Goal: Task Accomplishment & Management: Use online tool/utility

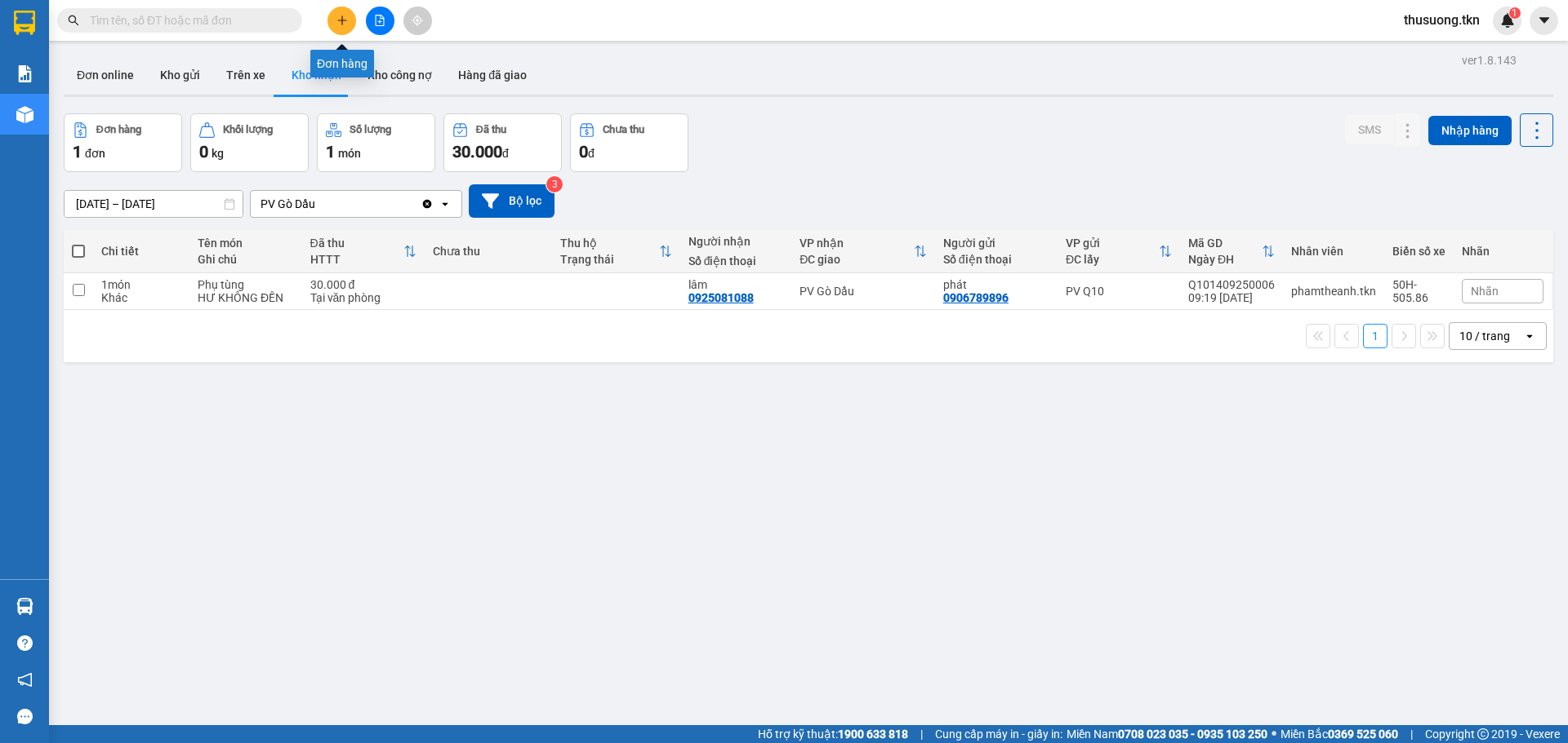
click at [343, 25] on icon "plus" at bounding box center [342, 21] width 12 height 12
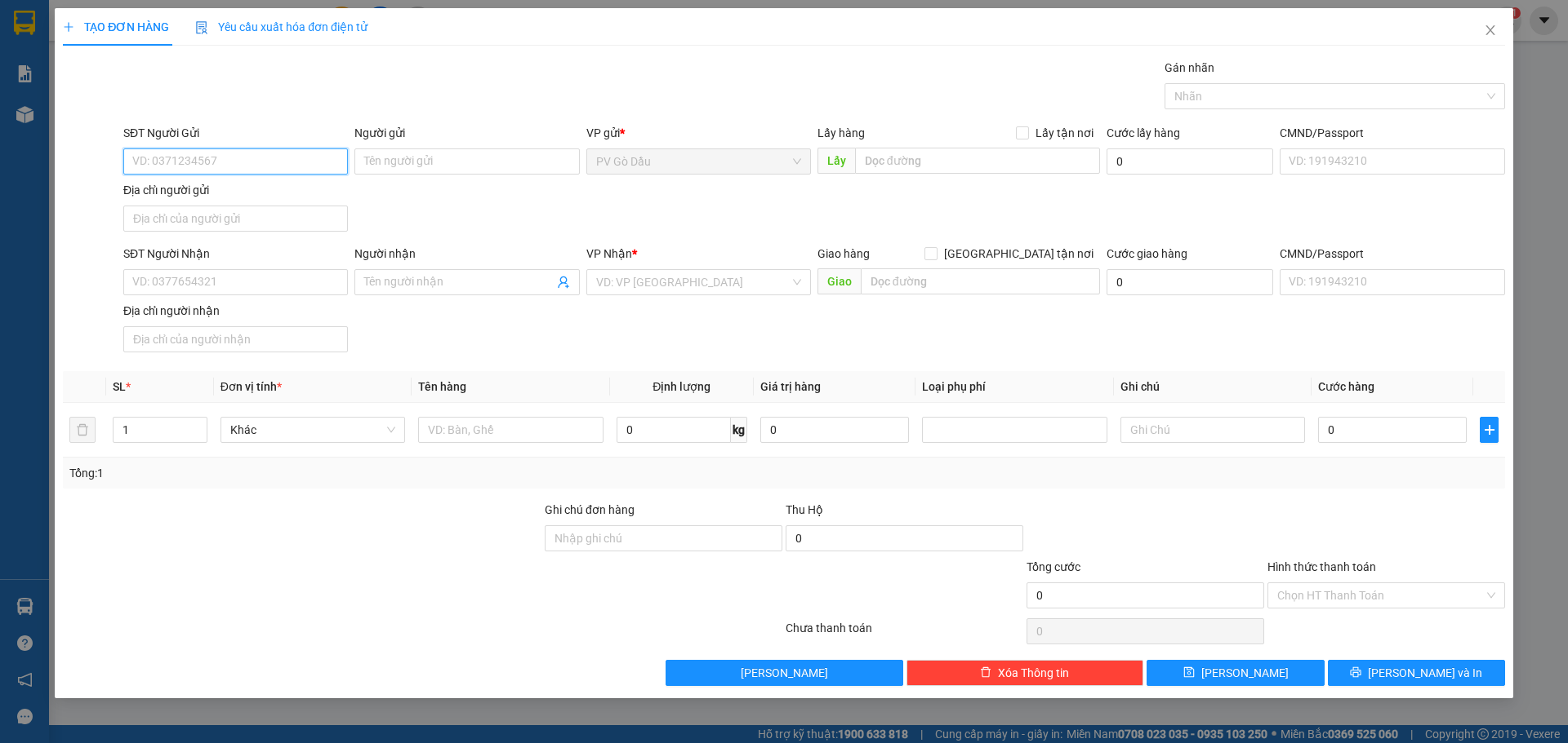
click at [310, 153] on input "SĐT Người Gửi" at bounding box center [236, 161] width 225 height 26
type input "0933056244"
click at [235, 195] on div "0933056244 - khoa" at bounding box center [235, 194] width 204 height 18
type input "khoa"
type input "0913606641"
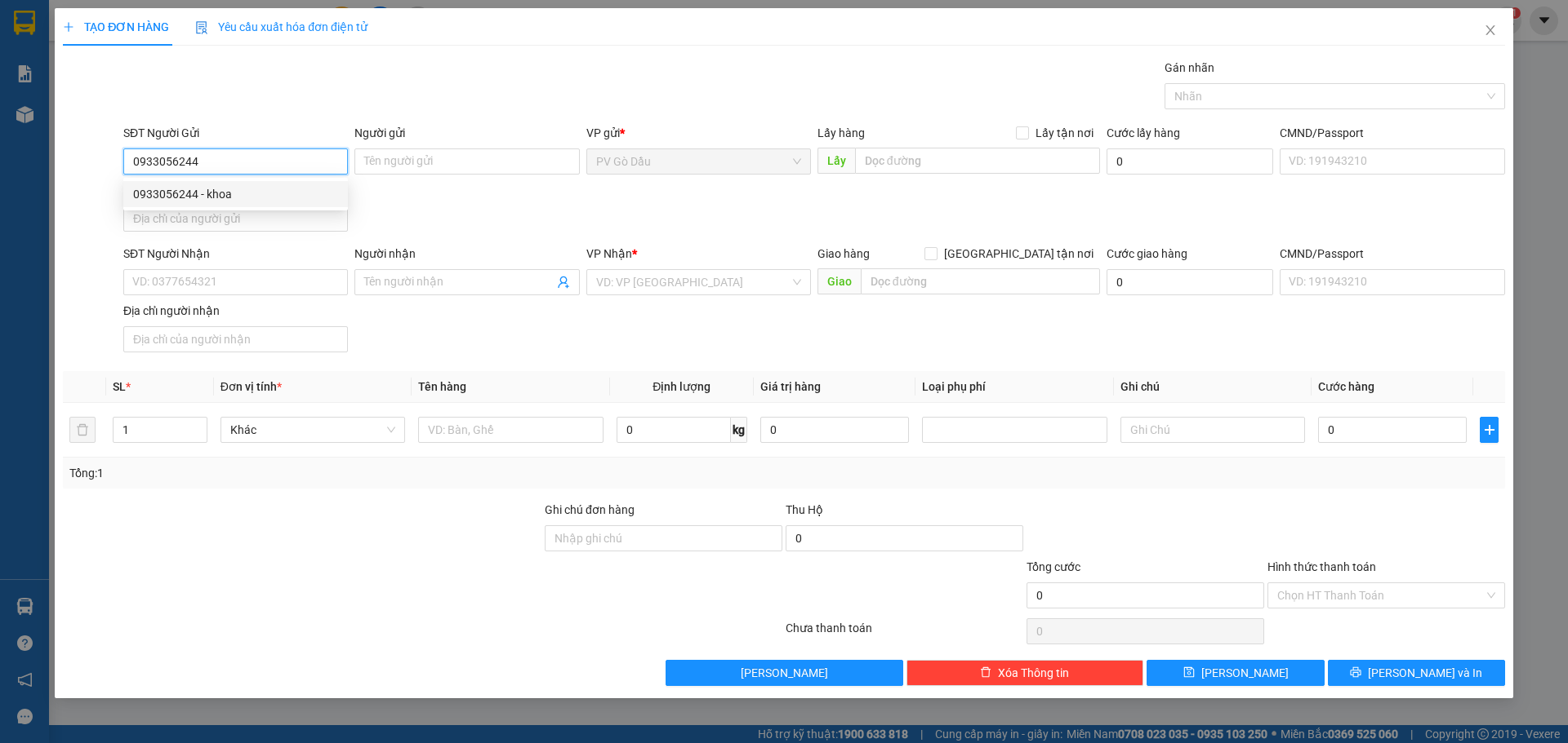
type input "CHU THỚI"
type input "20.000"
type input "0933056244"
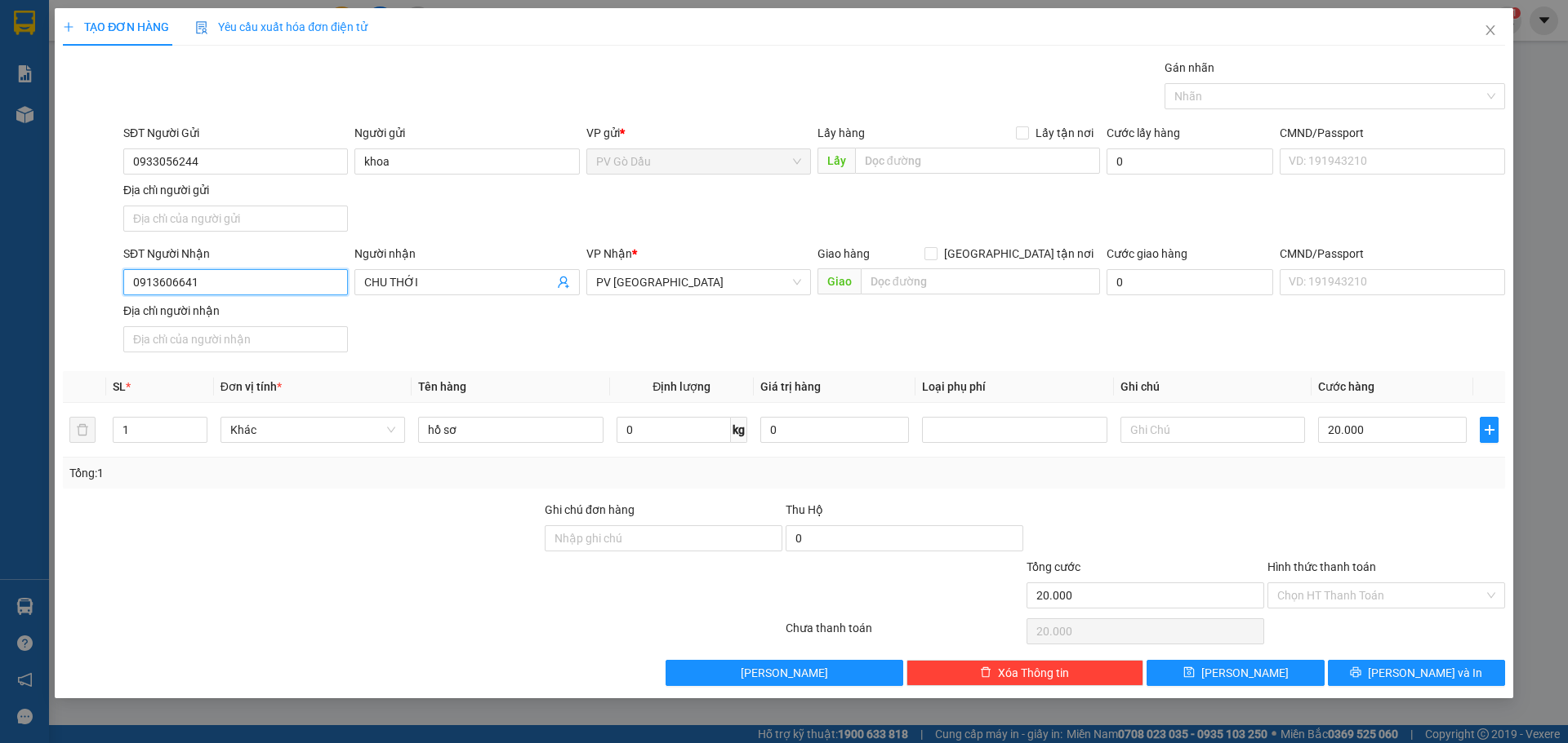
click at [220, 281] on input "0913606641" at bounding box center [236, 282] width 225 height 26
type input "09092904984"
click at [450, 269] on div "Người nhận" at bounding box center [467, 256] width 225 height 24
click at [444, 284] on input "CHU THỚI" at bounding box center [458, 283] width 189 height 18
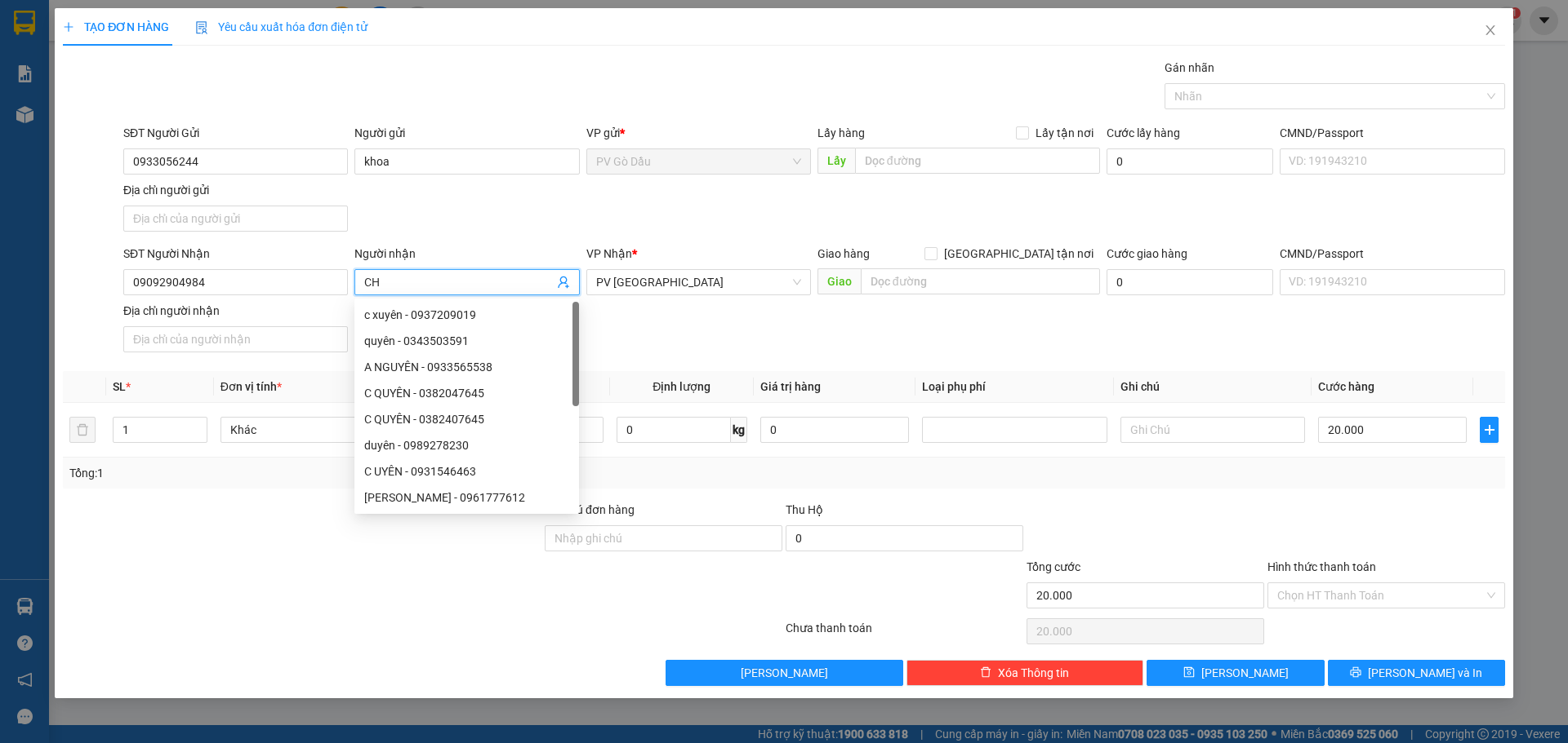
type input "C"
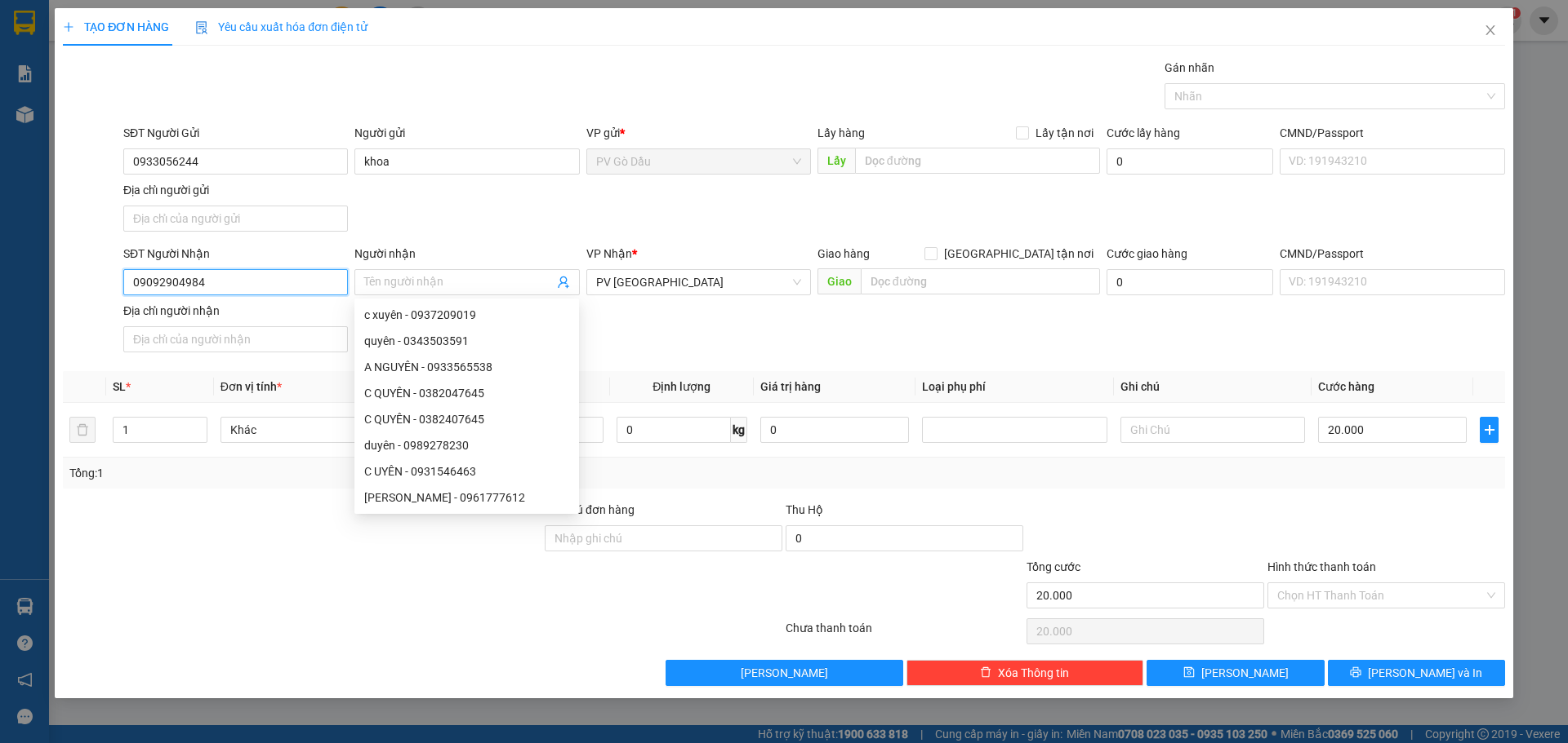
click at [156, 284] on input "09092904984" at bounding box center [236, 282] width 225 height 26
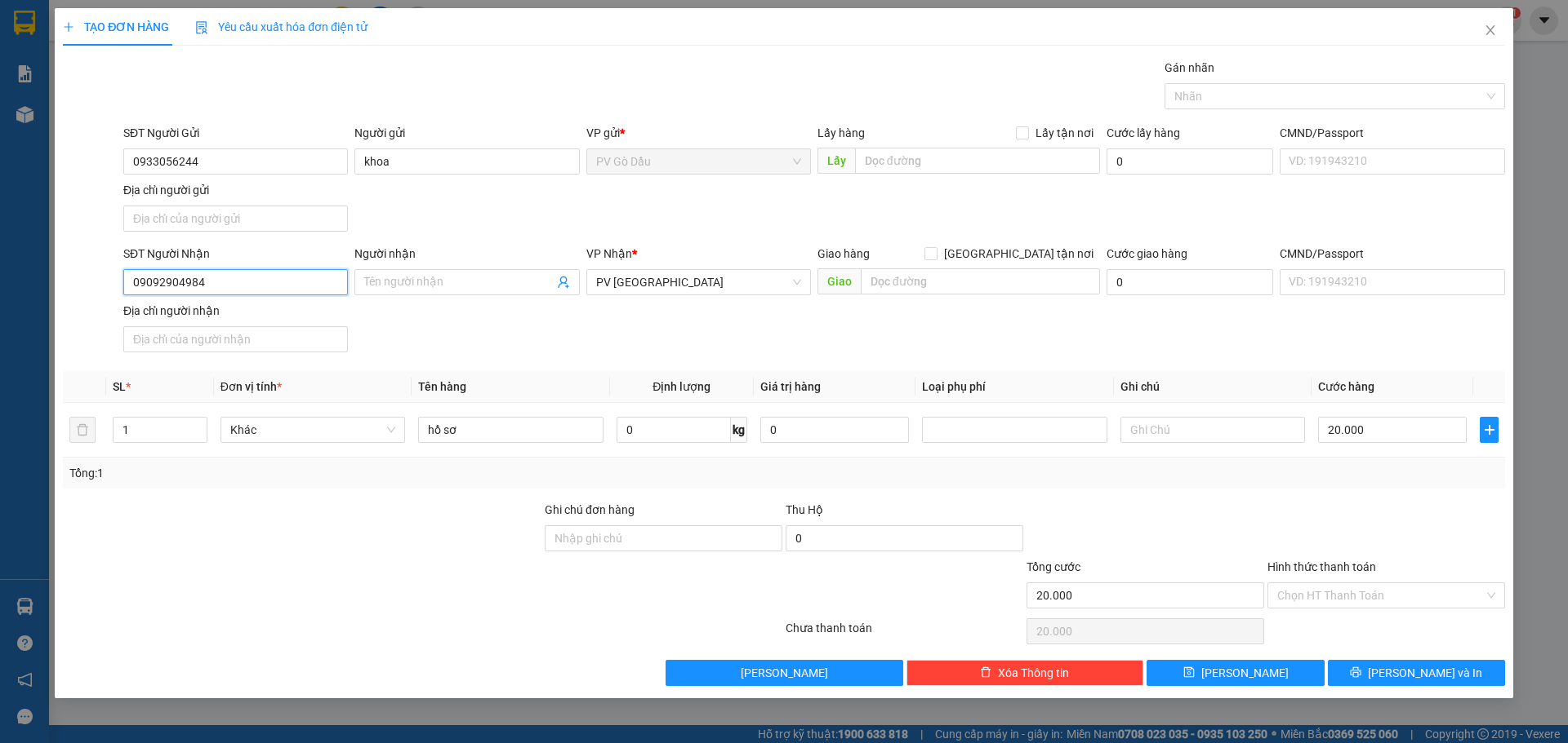
type input "0902904984"
click at [309, 314] on div "0902904984 - [GEOGRAPHIC_DATA]" at bounding box center [235, 315] width 204 height 18
type input "[PERSON_NAME]"
type input "0902904984"
click at [1350, 599] on input "Hình thức thanh toán" at bounding box center [1379, 595] width 206 height 24
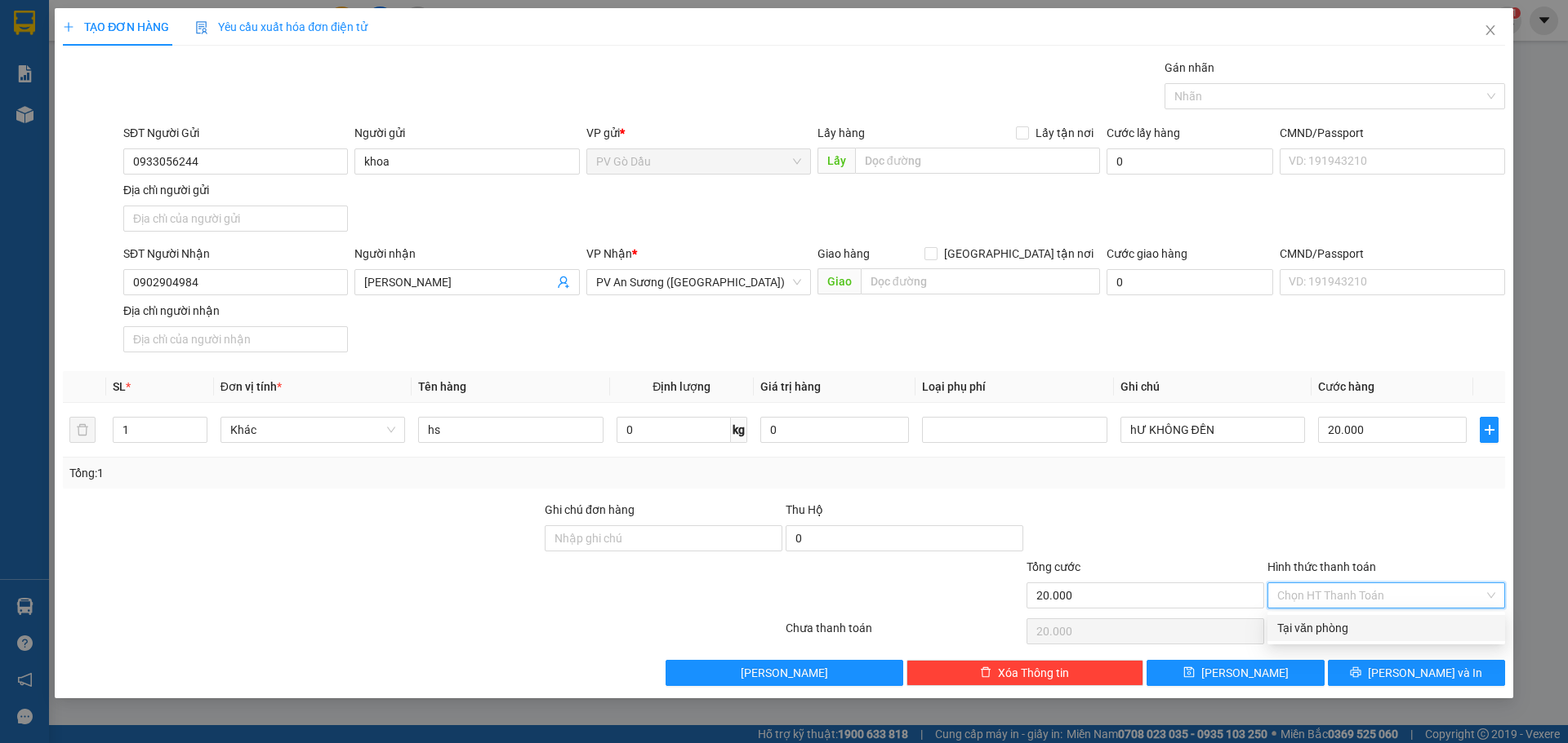
click at [1340, 628] on div "Tại văn phòng" at bounding box center [1385, 629] width 218 height 18
type input "0"
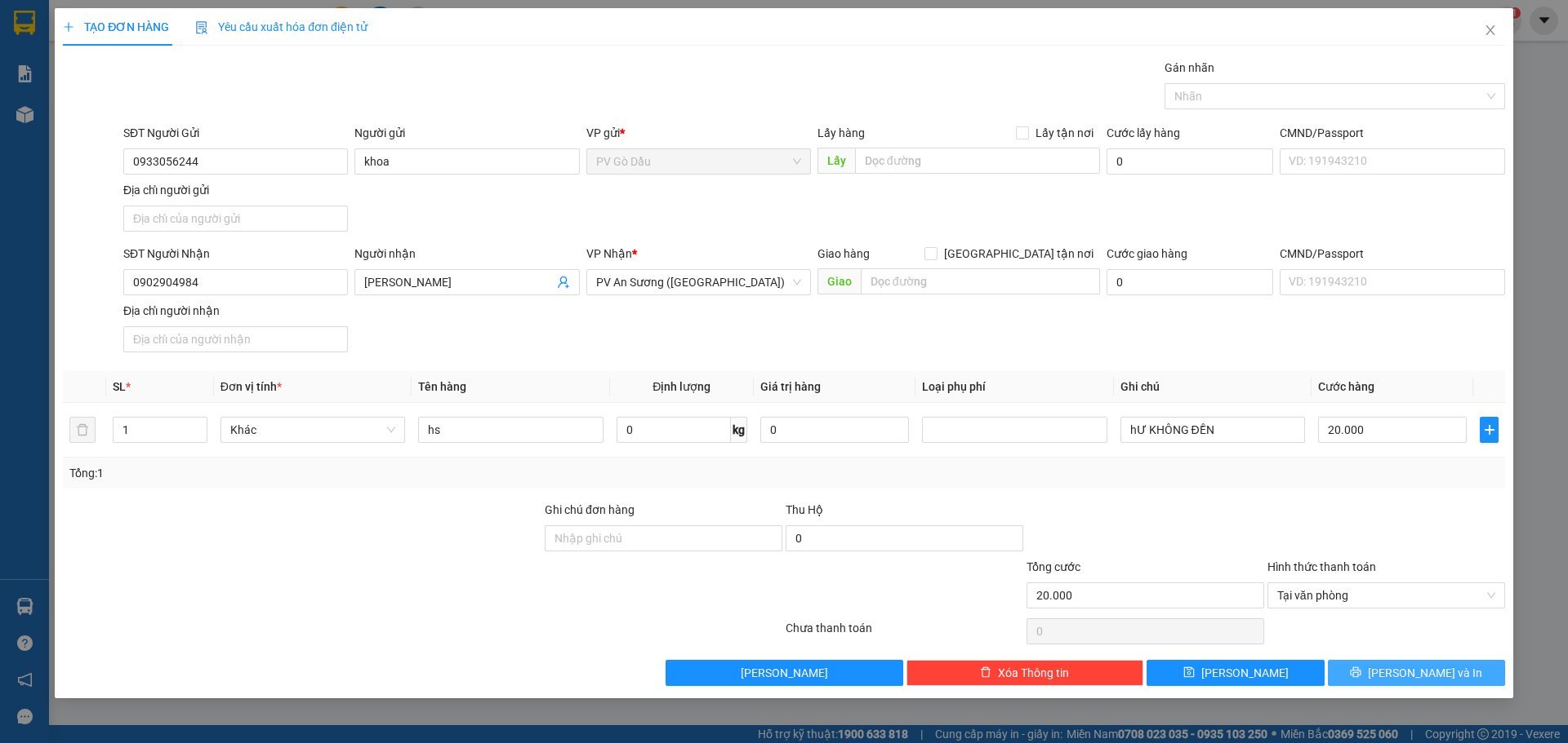
click at [1400, 671] on button "[PERSON_NAME] và In" at bounding box center [1415, 673] width 177 height 26
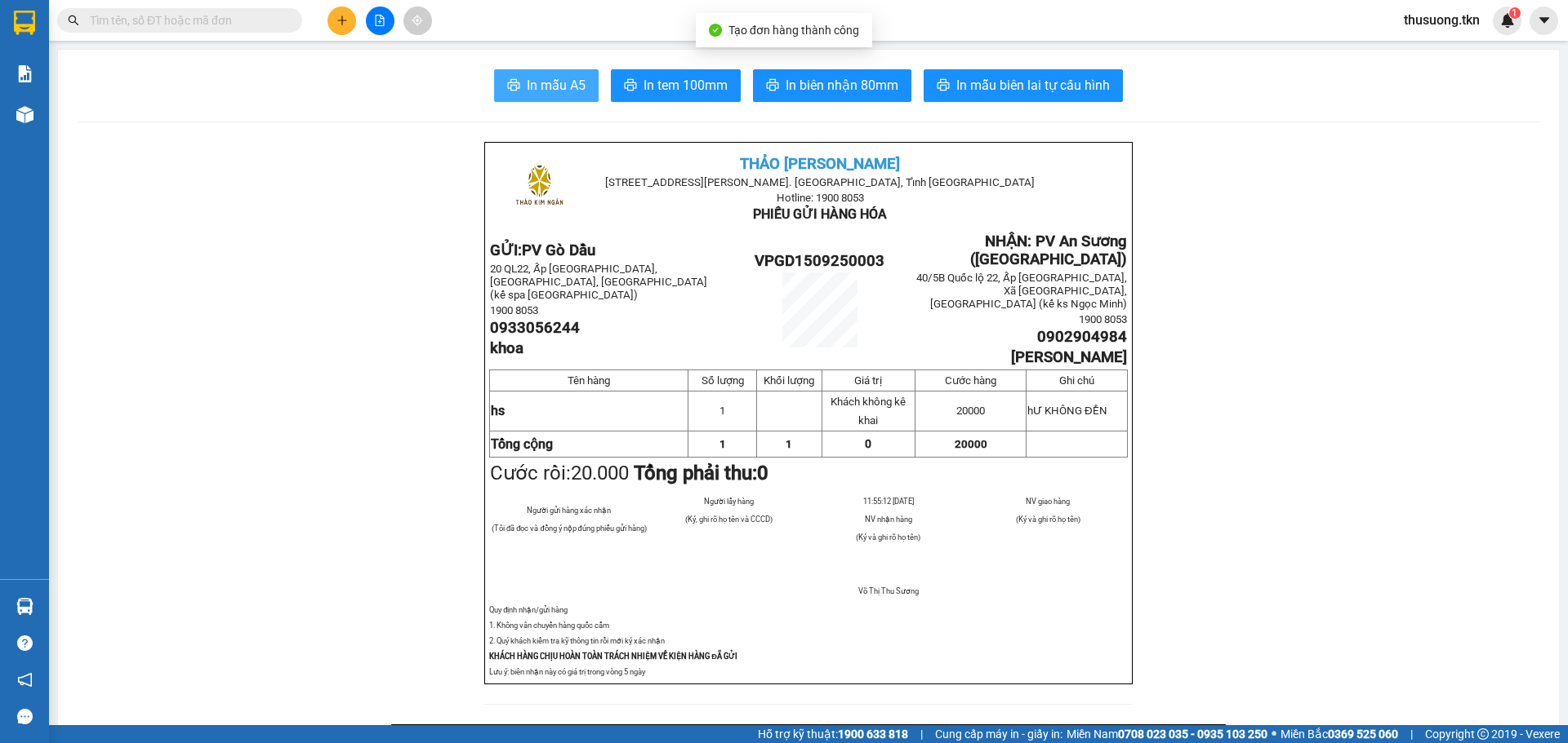
click at [514, 96] on button "In mẫu A5" at bounding box center [546, 85] width 105 height 32
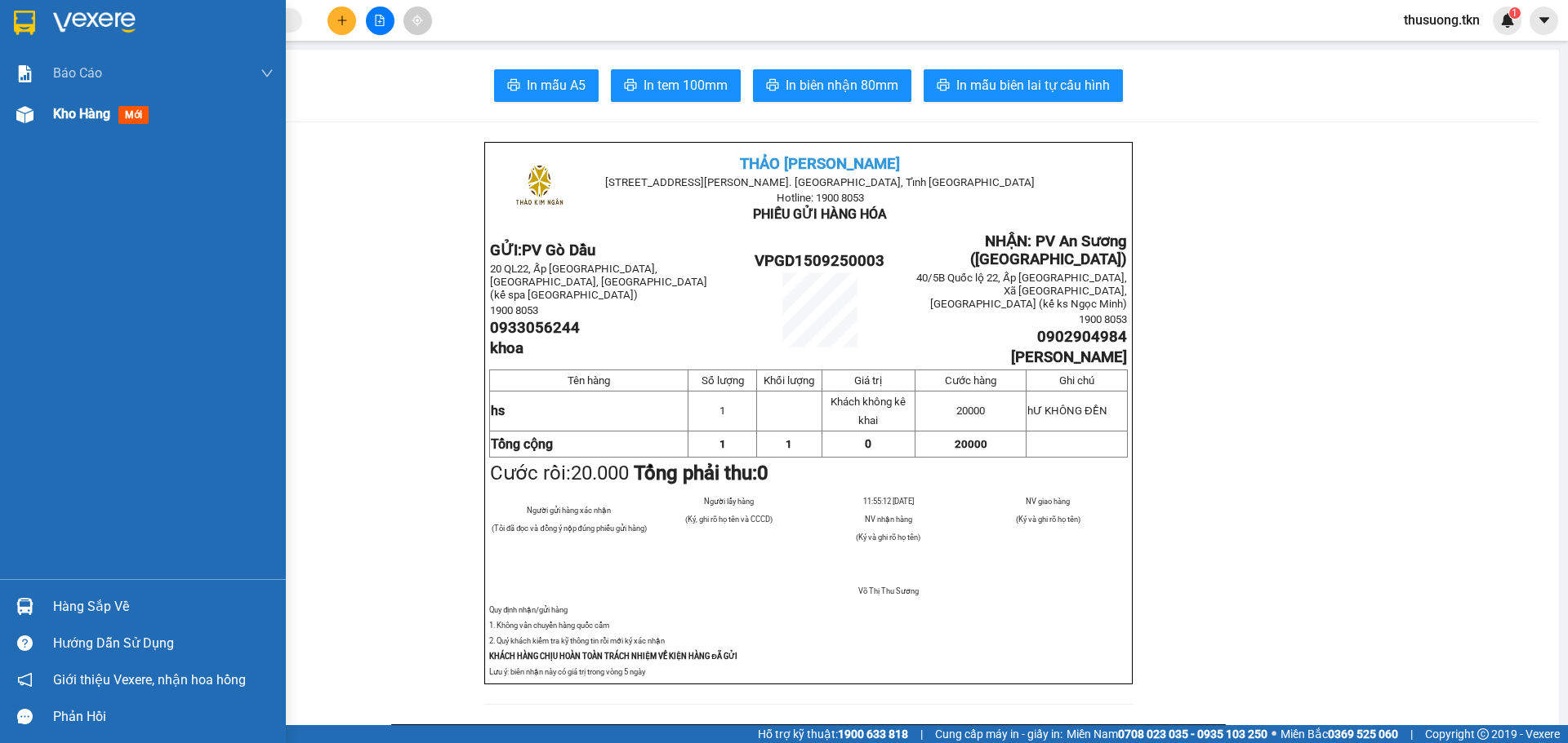
click at [67, 112] on span "Kho hàng" at bounding box center [81, 114] width 57 height 16
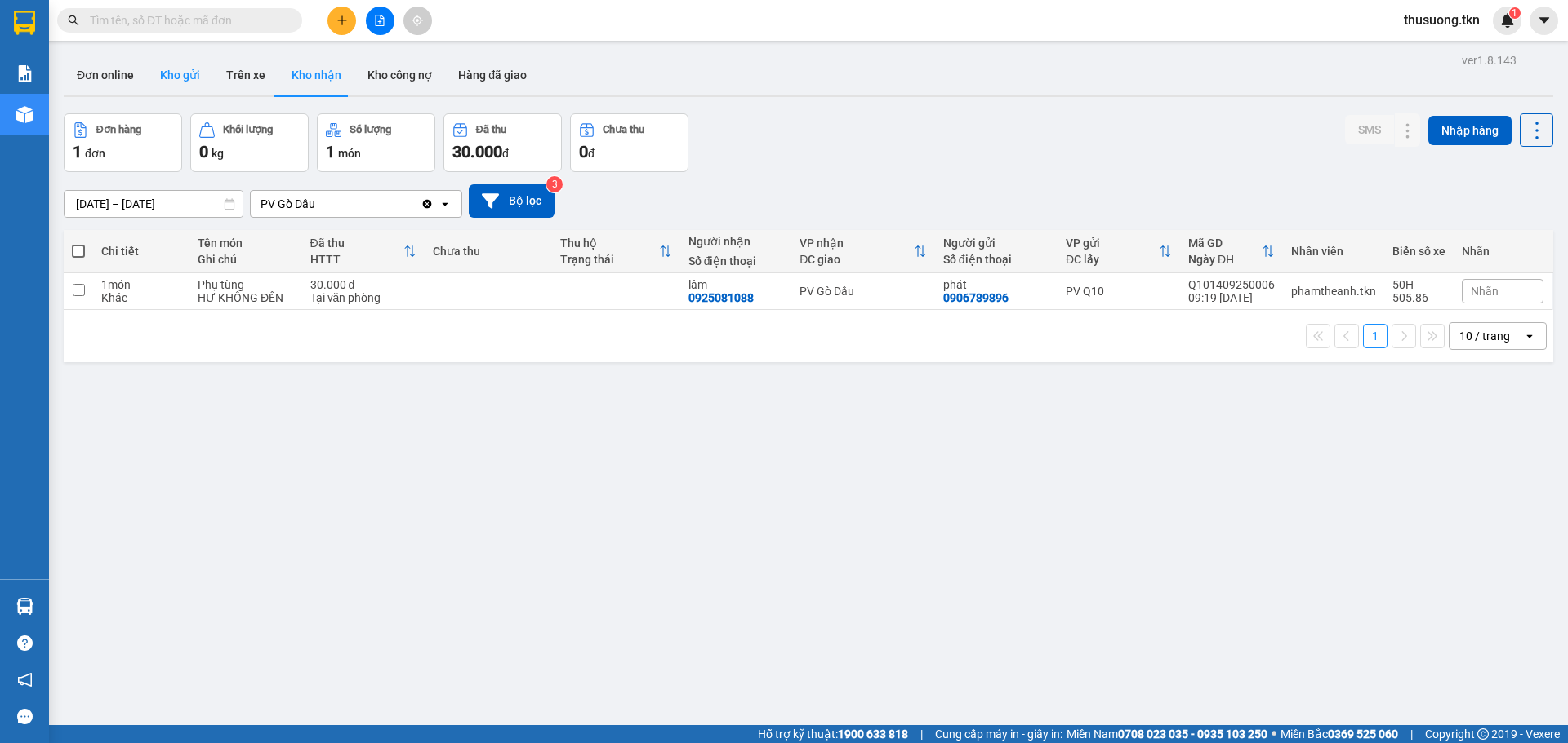
click at [179, 76] on button "Kho gửi" at bounding box center [180, 75] width 67 height 39
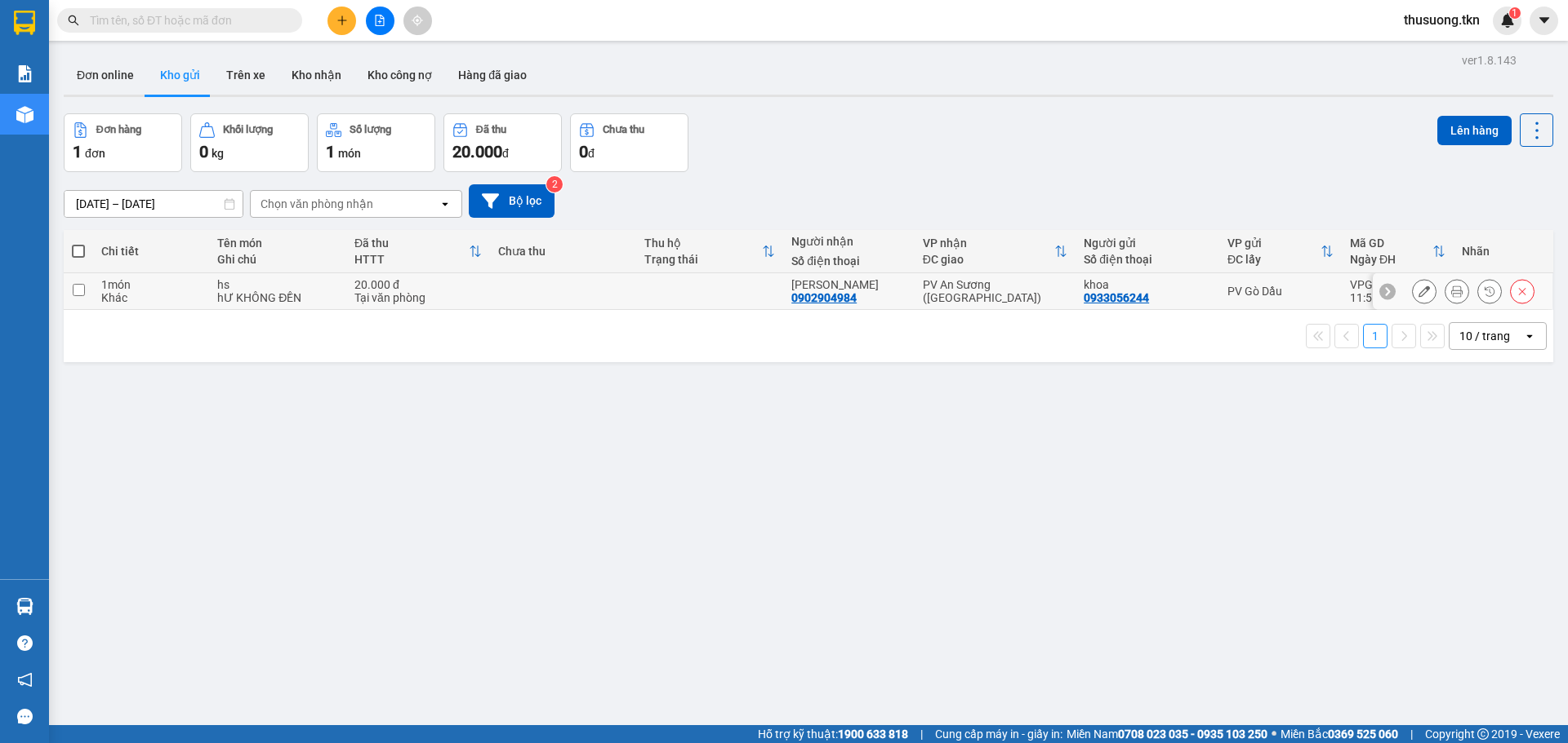
click at [75, 290] on input "checkbox" at bounding box center [78, 289] width 13 height 13
checkbox input "true"
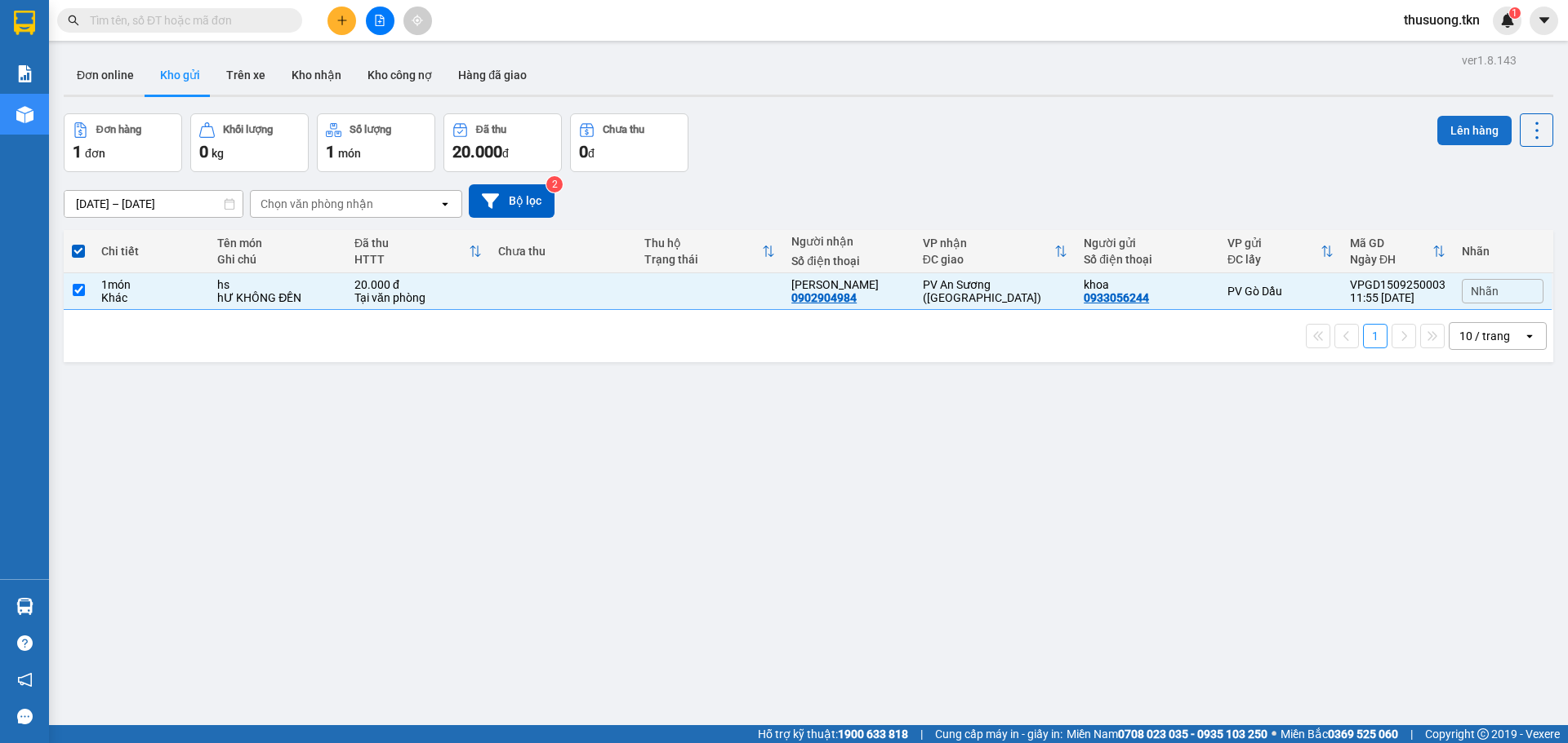
click at [1450, 135] on button "Lên hàng" at bounding box center [1474, 131] width 74 height 29
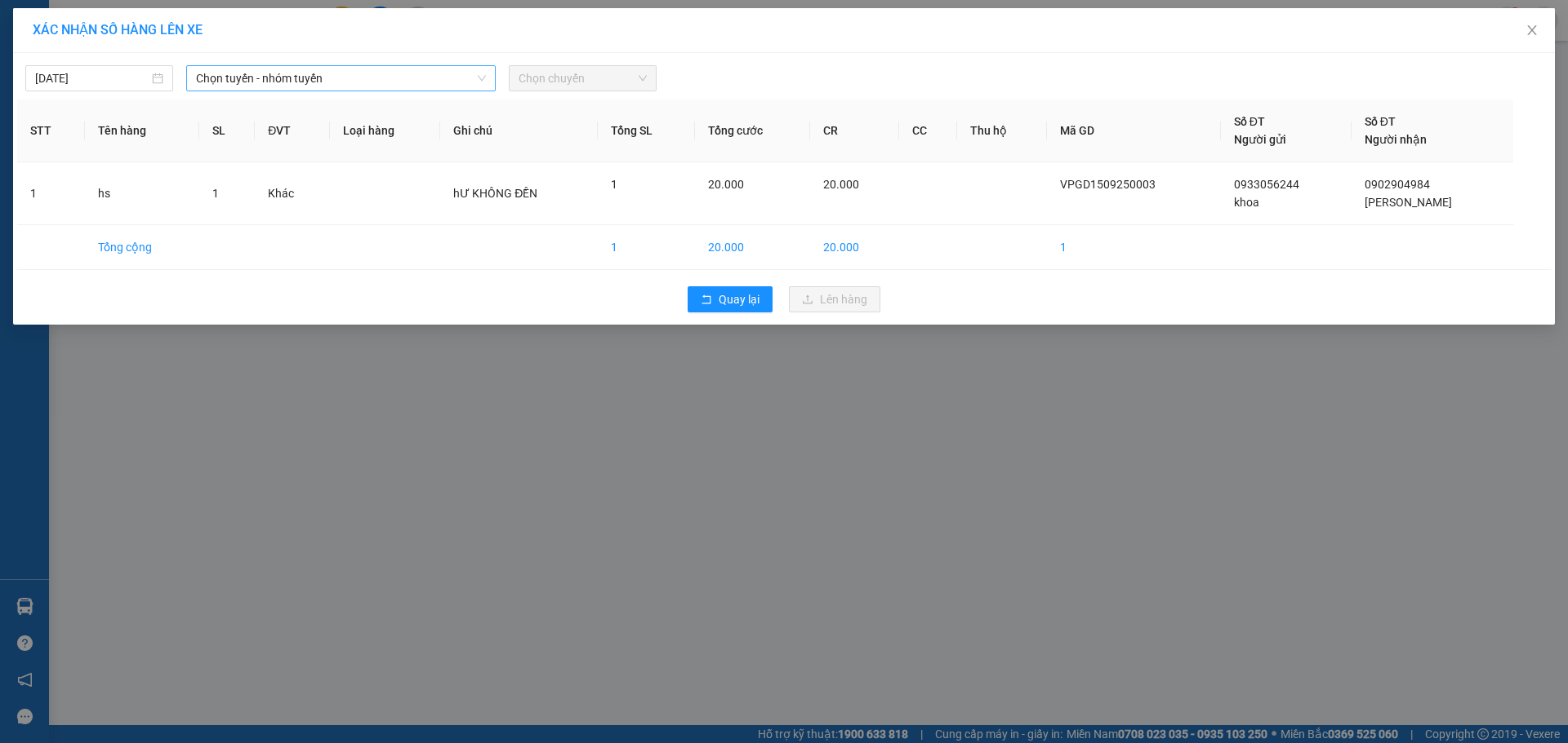
click at [285, 71] on span "Chọn tuyến - nhóm tuyến" at bounding box center [340, 78] width 290 height 24
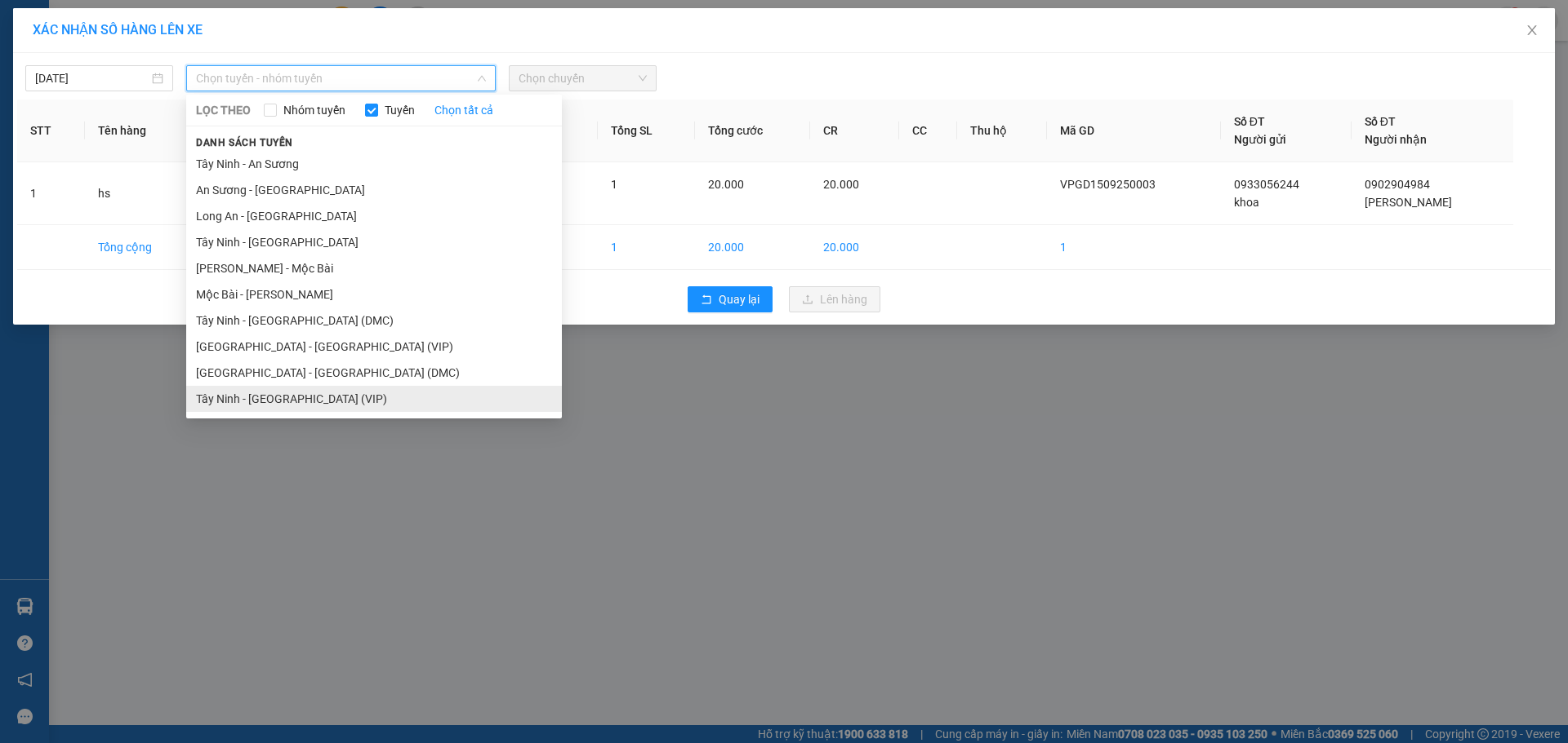
click at [235, 392] on li "Tây Ninh - [GEOGRAPHIC_DATA] (VIP)" at bounding box center [374, 399] width 376 height 26
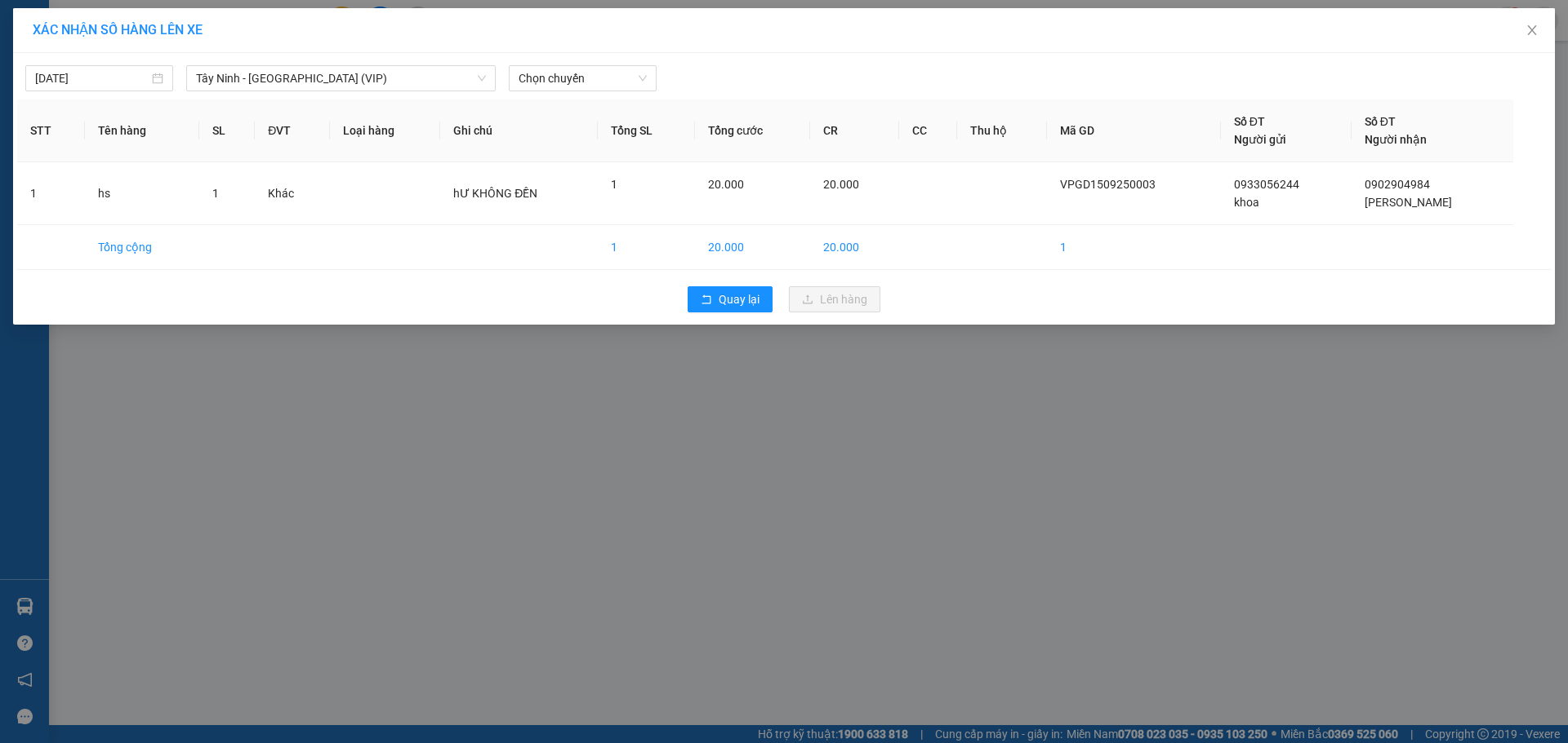
click at [548, 62] on div "[DATE] [GEOGRAPHIC_DATA] - [GEOGRAPHIC_DATA] (VIP) LỌC THEO Nhóm tuyến Tuyến Ch…" at bounding box center [784, 73] width 1533 height 34
click at [567, 77] on span "Chọn chuyến" at bounding box center [582, 78] width 128 height 24
type input "7411"
click at [554, 118] on div "11:20 - 50E-074.11" at bounding box center [582, 110] width 127 height 18
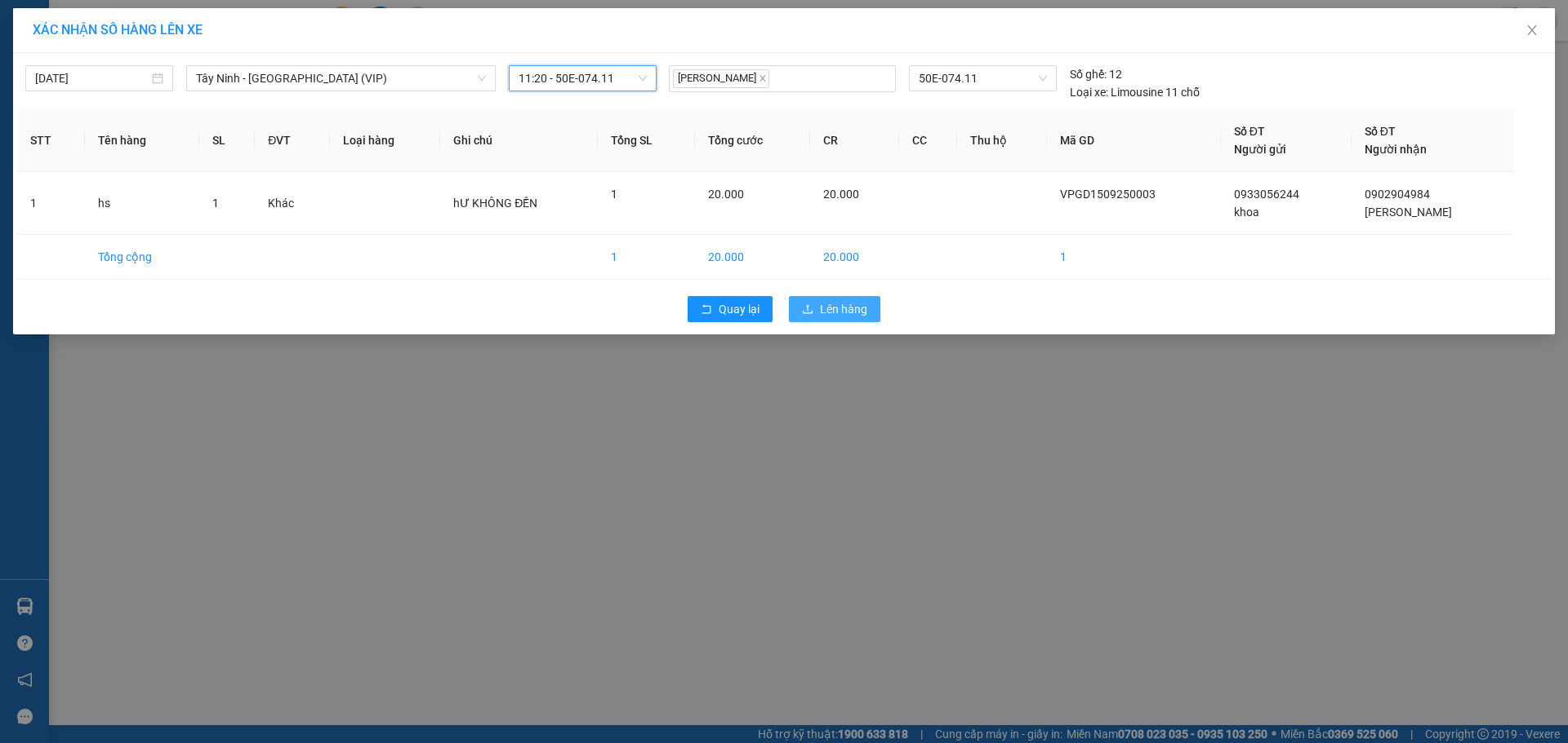
click at [859, 315] on span "Lên hàng" at bounding box center [843, 309] width 47 height 18
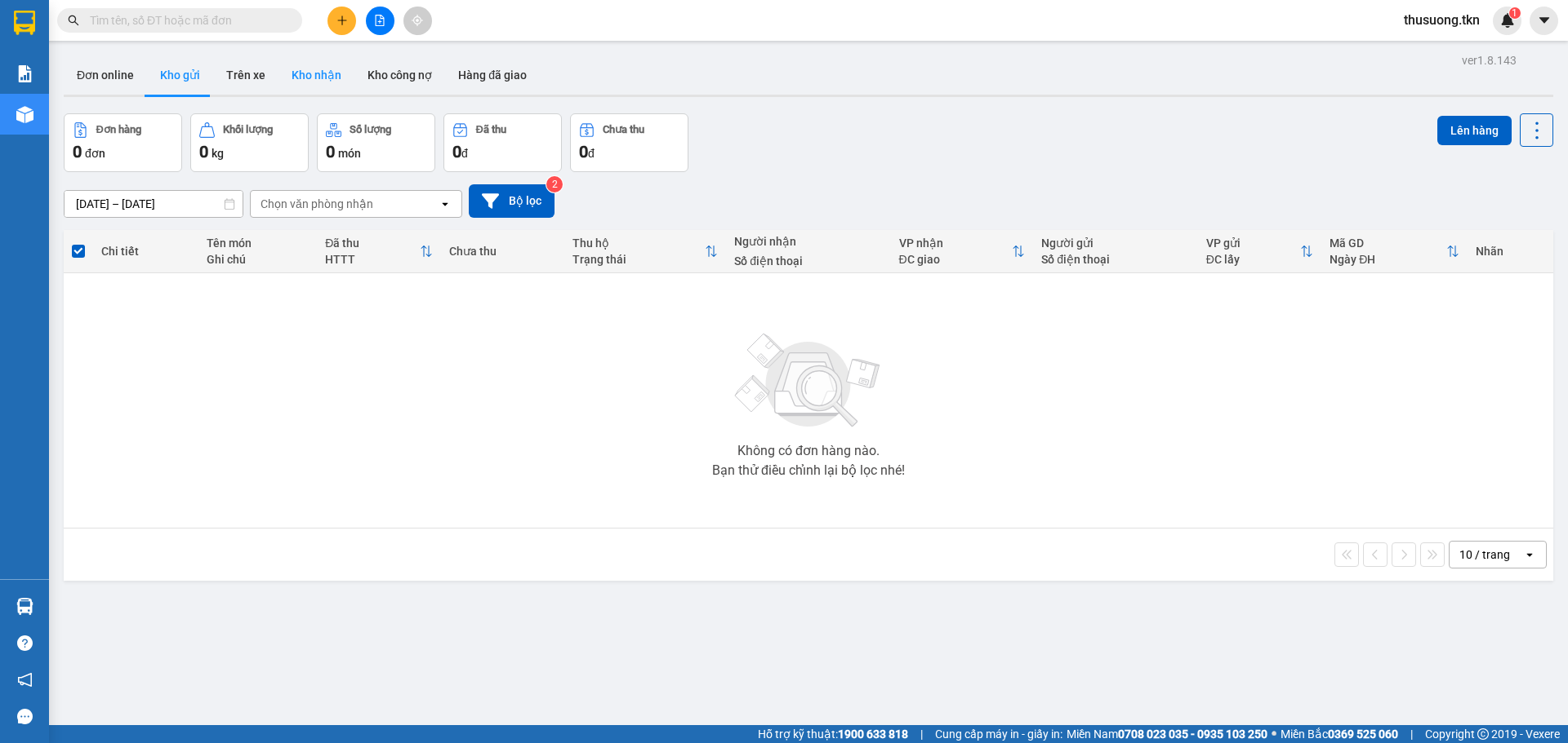
click at [330, 77] on button "Kho nhận" at bounding box center [317, 75] width 76 height 39
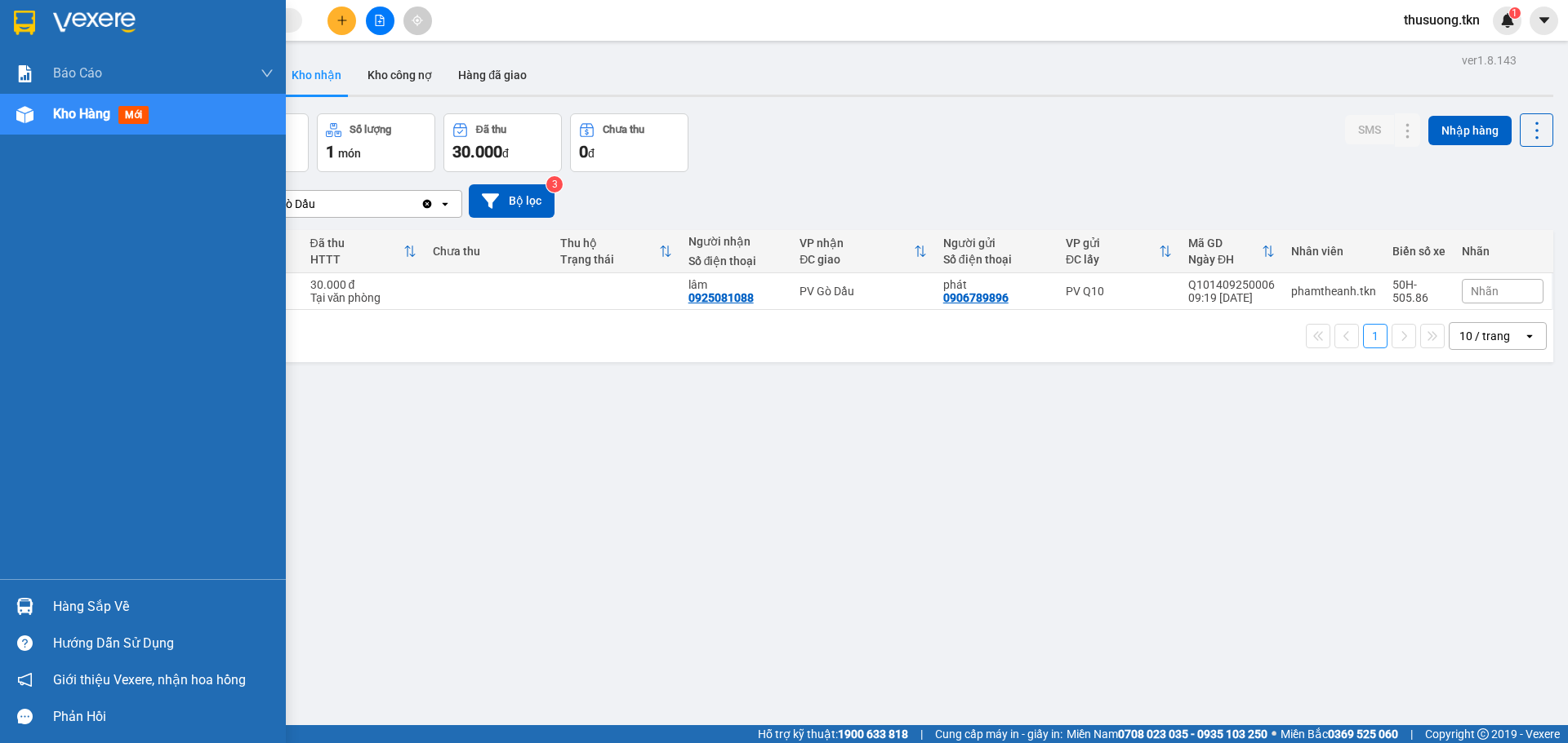
click at [105, 600] on div "Hàng sắp về" at bounding box center [162, 606] width 220 height 24
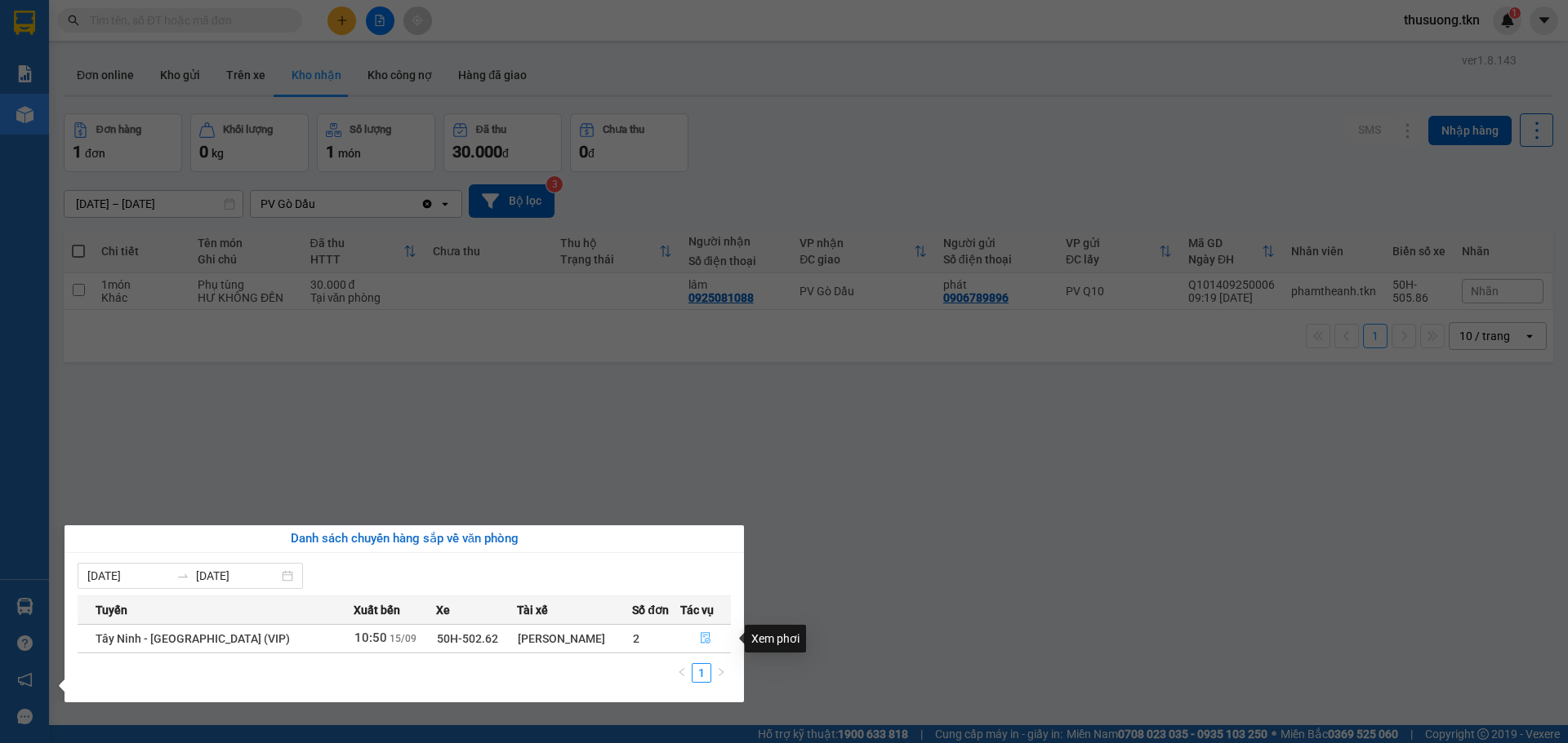
click at [702, 636] on icon "file-done" at bounding box center [705, 638] width 12 height 12
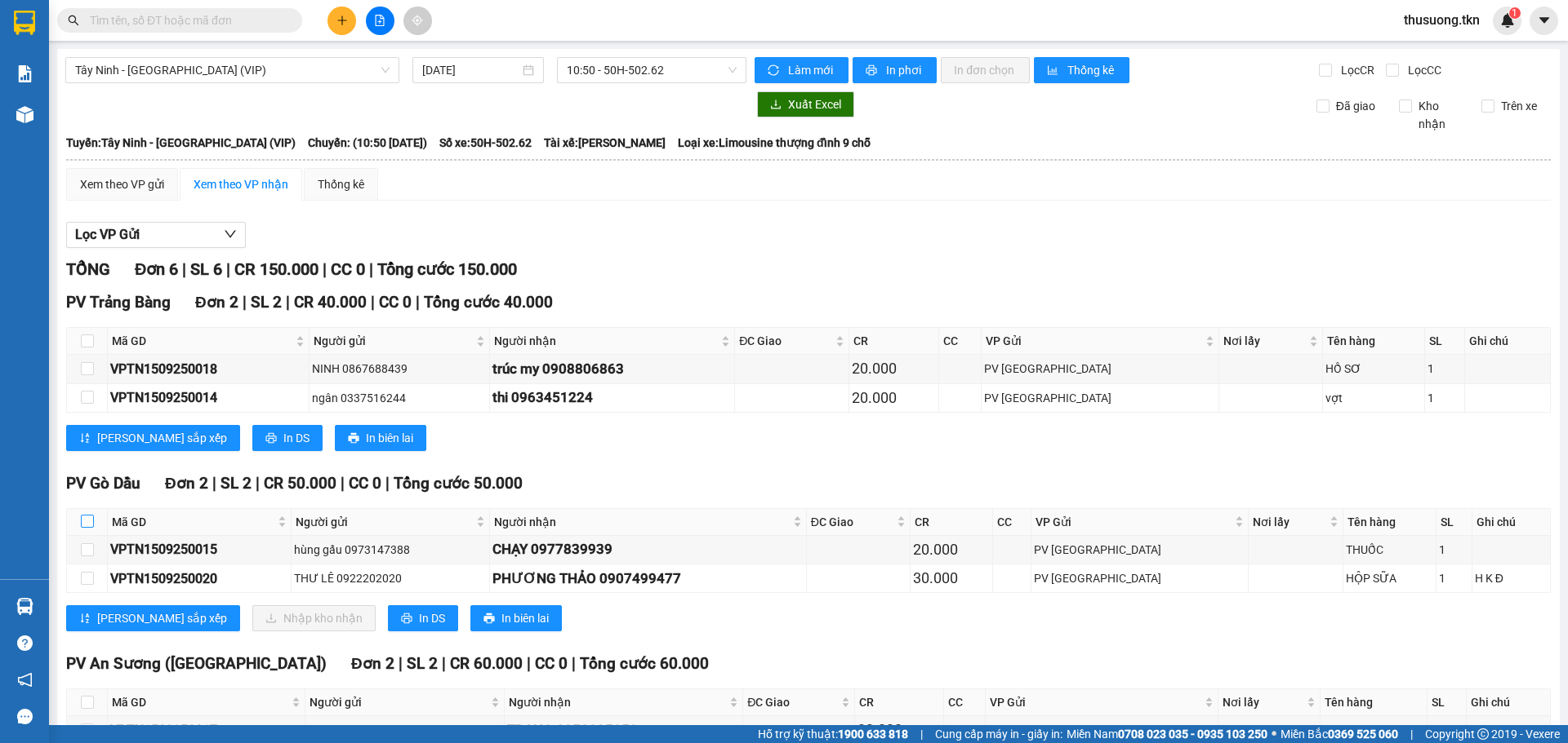
click at [85, 524] on input "checkbox" at bounding box center [87, 521] width 13 height 13
checkbox input "true"
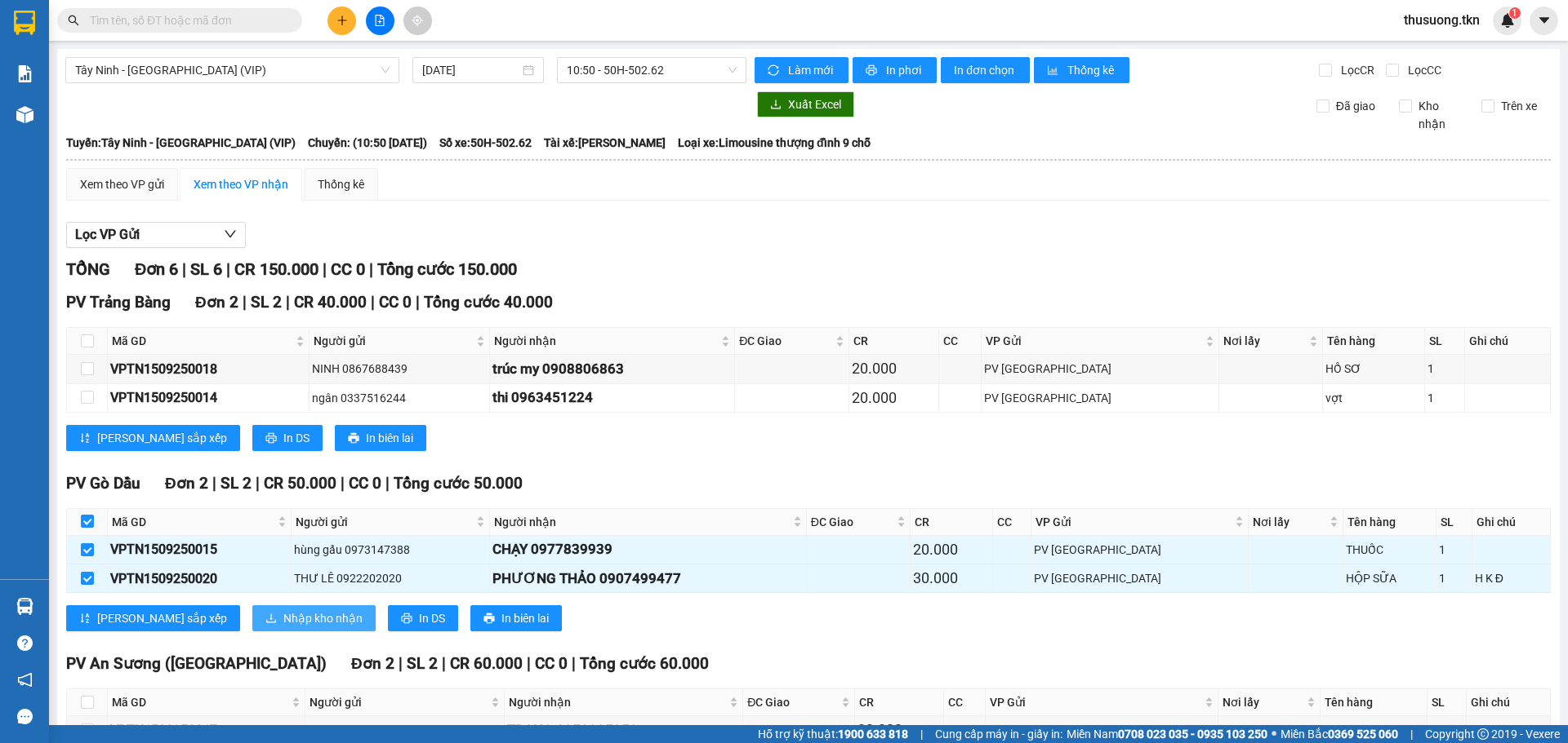
click at [265, 617] on icon "download" at bounding box center [271, 619] width 12 height 12
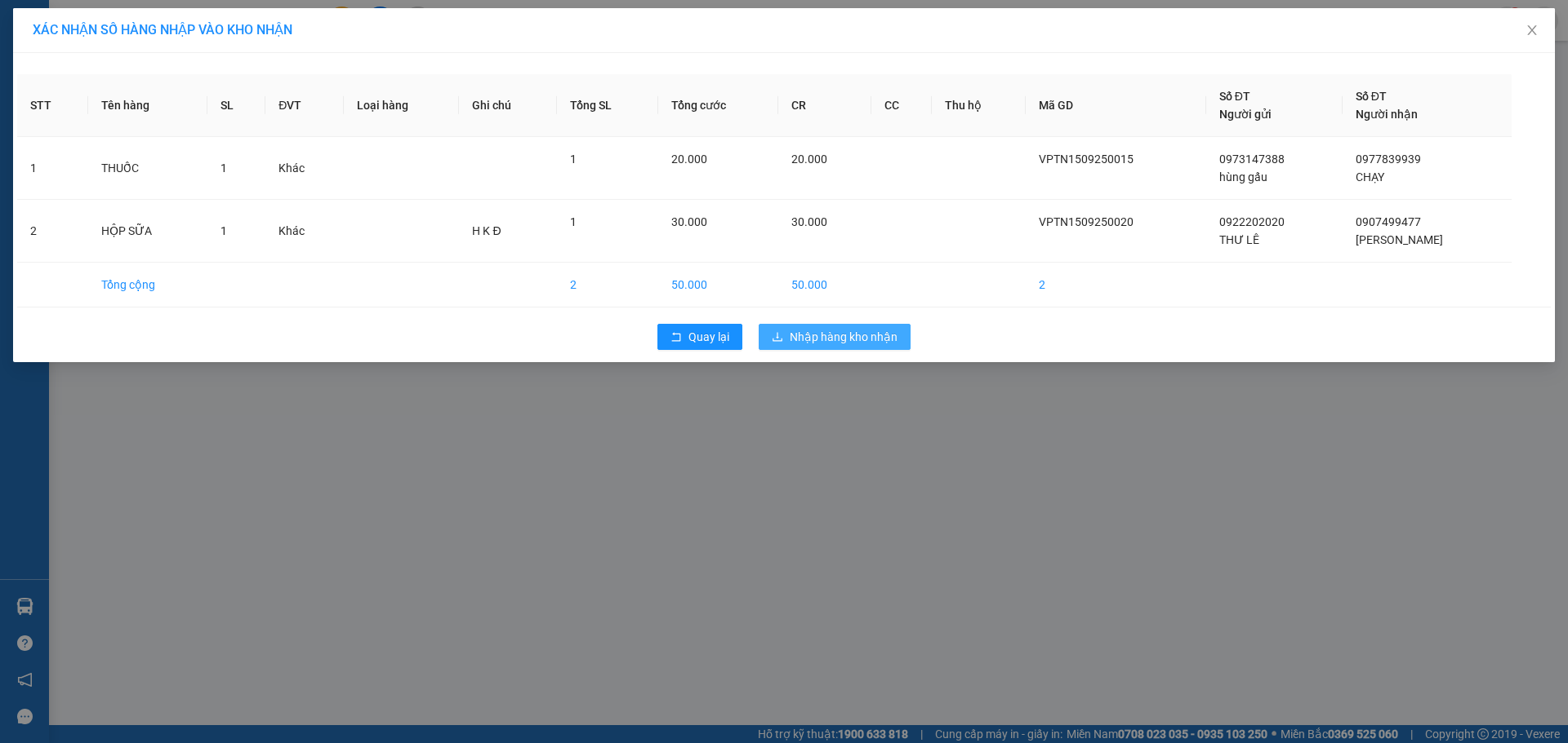
click at [852, 338] on span "Nhập hàng kho nhận" at bounding box center [843, 337] width 108 height 18
